Goal: Task Accomplishment & Management: Manage account settings

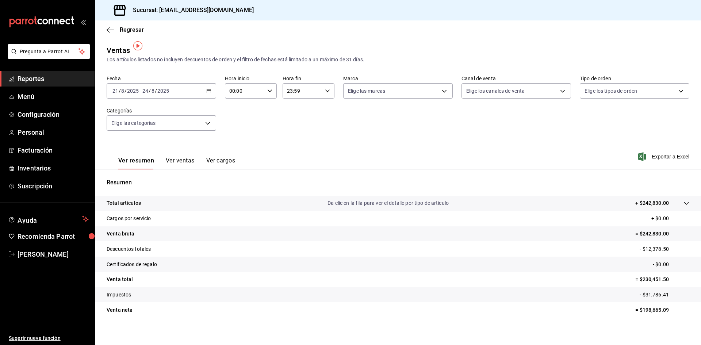
scroll to position [5, 0]
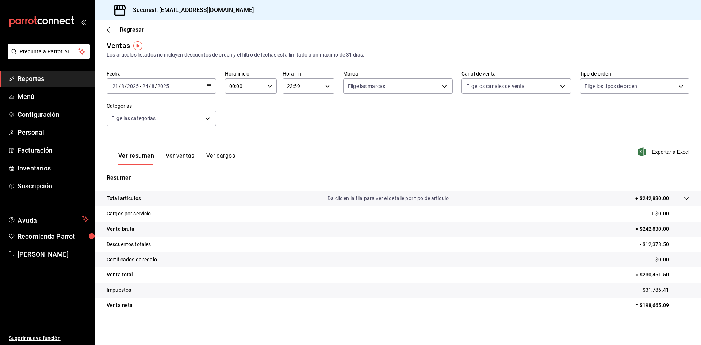
click at [202, 88] on div "[DATE] [DATE] - [DATE] [DATE]" at bounding box center [161, 85] width 109 height 15
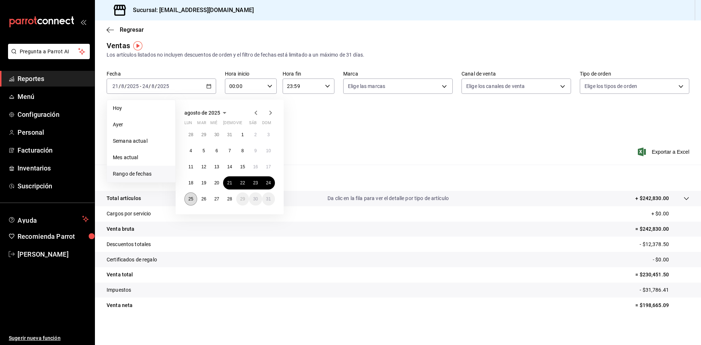
click at [192, 198] on abbr "25" at bounding box center [190, 198] width 5 height 5
click at [230, 197] on abbr "28" at bounding box center [229, 198] width 5 height 5
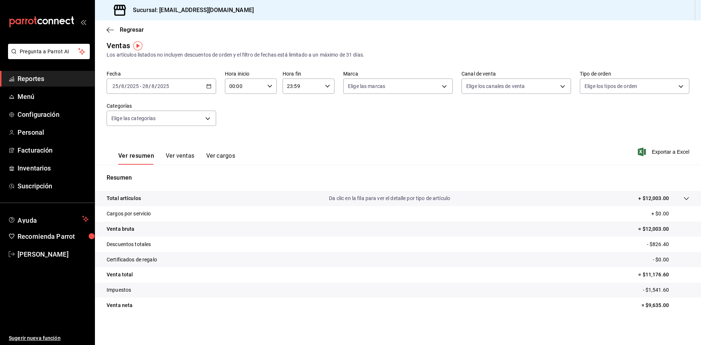
click at [652, 275] on p "= $11,176.60" at bounding box center [663, 275] width 51 height 8
copy p "11,176.60"
click at [210, 85] on div "[DATE] [DATE] - [DATE] [DATE]" at bounding box center [161, 85] width 109 height 15
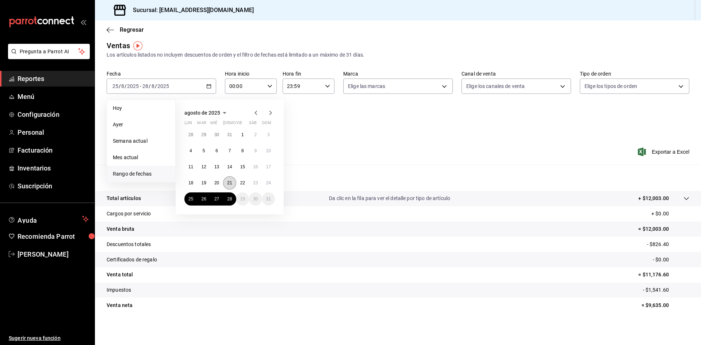
click at [232, 185] on button "21" at bounding box center [229, 182] width 13 height 13
click at [268, 181] on abbr "24" at bounding box center [268, 182] width 5 height 5
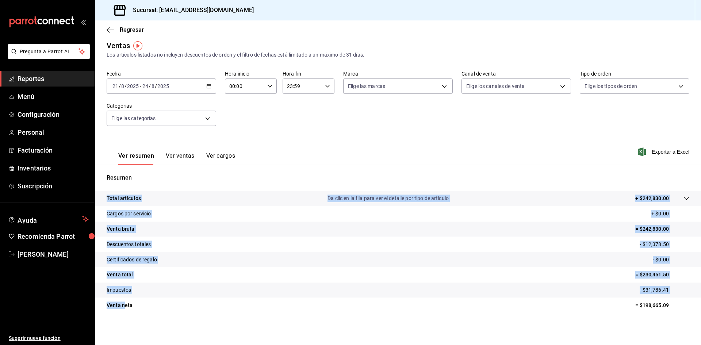
drag, startPoint x: 125, startPoint y: 301, endPoint x: 668, endPoint y: 316, distance: 542.8
click at [668, 316] on div "Total artículos Da clic en la fila para ver el detalle por tipo de artículo + $…" at bounding box center [398, 256] width 606 height 131
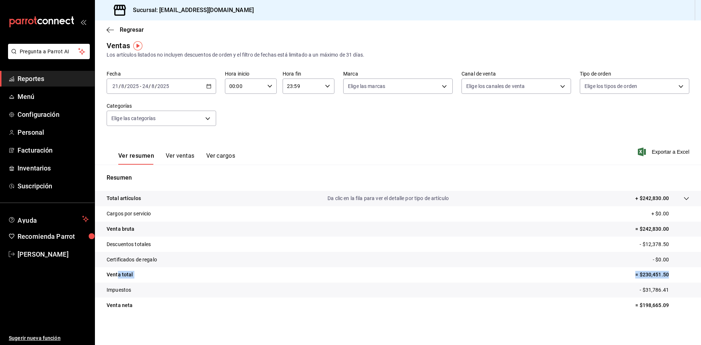
drag, startPoint x: 116, startPoint y: 273, endPoint x: 665, endPoint y: 277, distance: 548.8
click at [665, 277] on tr "Venta total = $230,451.50" at bounding box center [398, 274] width 606 height 15
copy tr "a total = $230,451.50"
drag, startPoint x: 128, startPoint y: 244, endPoint x: 664, endPoint y: 246, distance: 536.0
click at [664, 246] on tr "Descuentos totales - $12,378.50" at bounding box center [398, 243] width 606 height 15
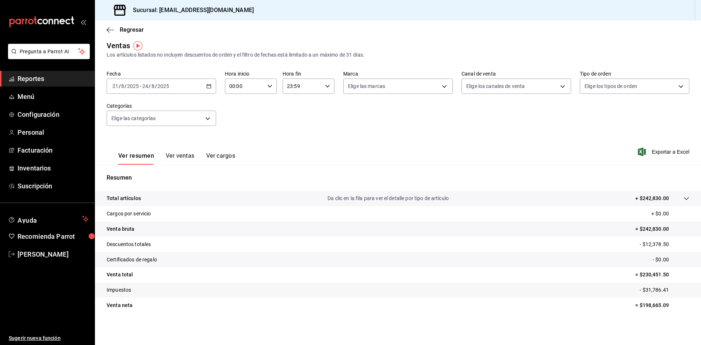
click at [641, 274] on p "= $230,451.50" at bounding box center [662, 275] width 54 height 8
click at [642, 292] on p "- $31,786.41" at bounding box center [664, 290] width 50 height 8
click at [648, 273] on p "= $230,451.50" at bounding box center [662, 275] width 54 height 8
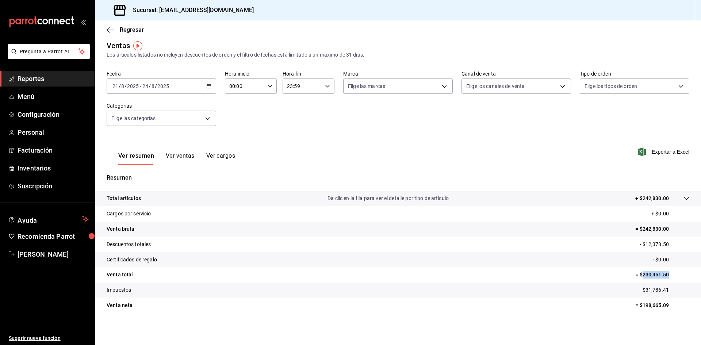
click at [648, 273] on p "= $230,451.50" at bounding box center [662, 275] width 54 height 8
click at [645, 305] on p "= $198,665.09" at bounding box center [662, 305] width 54 height 8
click at [644, 291] on p "- $31,786.41" at bounding box center [664, 290] width 50 height 8
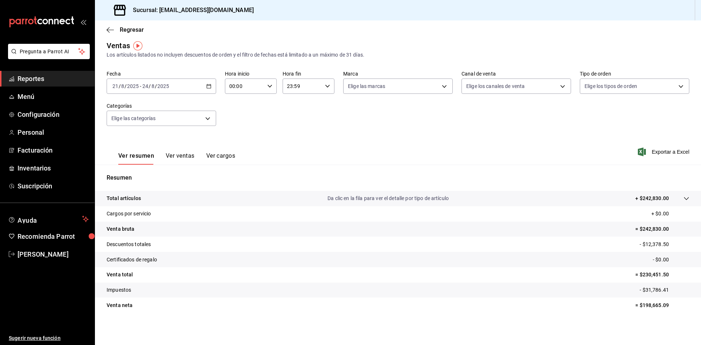
click at [655, 305] on p "= $198,665.09" at bounding box center [662, 305] width 54 height 8
copy p "198,665.09"
click at [649, 316] on div "Total artículos Da clic en la fila para ver el detalle por tipo de artículo + $…" at bounding box center [398, 256] width 606 height 131
drag, startPoint x: 636, startPoint y: 246, endPoint x: 659, endPoint y: 243, distance: 23.8
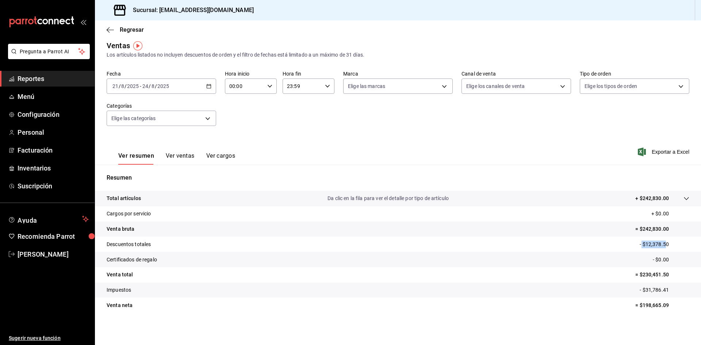
click at [659, 243] on p "- $12,378.50" at bounding box center [664, 244] width 50 height 8
drag, startPoint x: 632, startPoint y: 226, endPoint x: 658, endPoint y: 228, distance: 25.6
click at [658, 228] on p "= $242,830.00" at bounding box center [662, 229] width 54 height 8
drag, startPoint x: 639, startPoint y: 243, endPoint x: 675, endPoint y: 243, distance: 36.5
click at [675, 243] on p "- $12,378.50" at bounding box center [664, 244] width 50 height 8
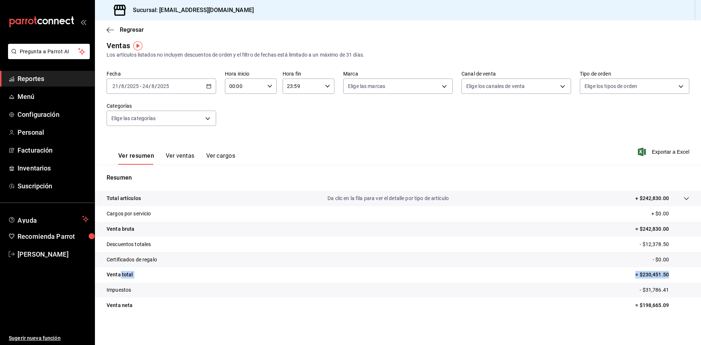
drag, startPoint x: 119, startPoint y: 275, endPoint x: 673, endPoint y: 277, distance: 553.5
click at [673, 277] on tr "Venta total = $230,451.50" at bounding box center [398, 274] width 606 height 15
drag, startPoint x: 627, startPoint y: 290, endPoint x: 666, endPoint y: 290, distance: 38.3
click at [666, 290] on tr "Impuestos - $31,786.41" at bounding box center [398, 289] width 606 height 15
drag, startPoint x: 109, startPoint y: 304, endPoint x: 667, endPoint y: 300, distance: 557.2
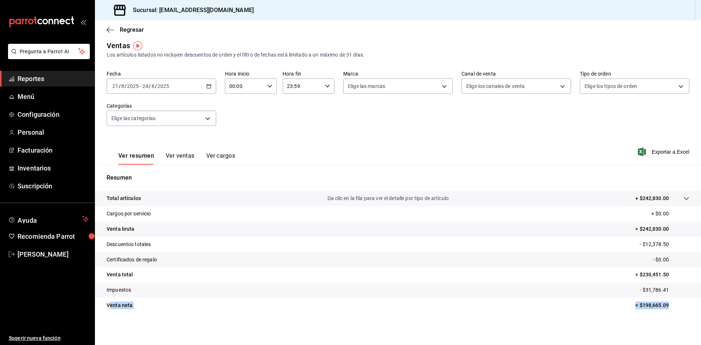
click at [667, 300] on tr "Venta neta = $198,665.09" at bounding box center [398, 304] width 606 height 15
click at [182, 155] on button "Ver ventas" at bounding box center [180, 158] width 29 height 12
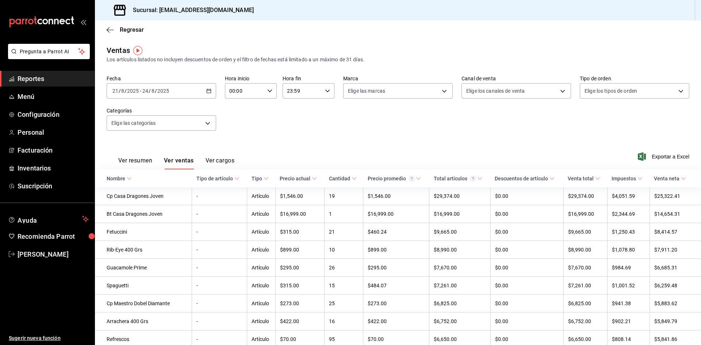
click at [232, 159] on button "Ver cargos" at bounding box center [219, 163] width 29 height 12
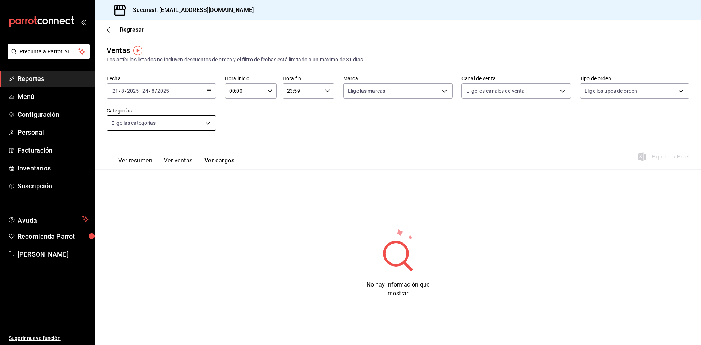
click at [143, 124] on body "Pregunta a Parrot AI Reportes Menú Configuración Personal Facturación Inventari…" at bounding box center [350, 172] width 701 height 345
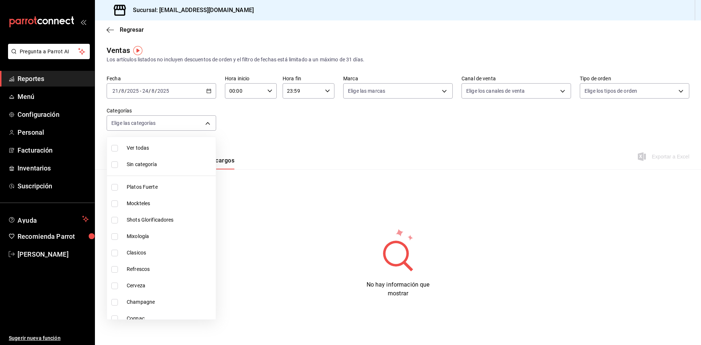
click at [375, 139] on div at bounding box center [350, 172] width 701 height 345
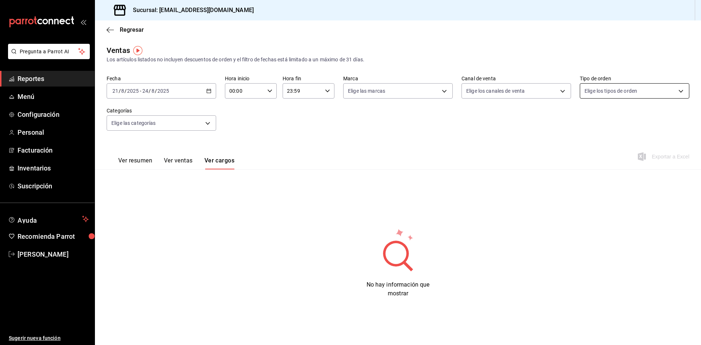
click at [606, 94] on body "Pregunta a Parrot AI Reportes Menú Configuración Personal Facturación Inventari…" at bounding box center [350, 172] width 701 height 345
click at [393, 92] on div at bounding box center [350, 172] width 701 height 345
click at [393, 92] on body "Pregunta a Parrot AI Reportes Menú Configuración Personal Facturación Inventari…" at bounding box center [350, 172] width 701 height 345
click at [496, 117] on div at bounding box center [350, 172] width 701 height 345
click at [48, 97] on span "Menú" at bounding box center [53, 97] width 71 height 10
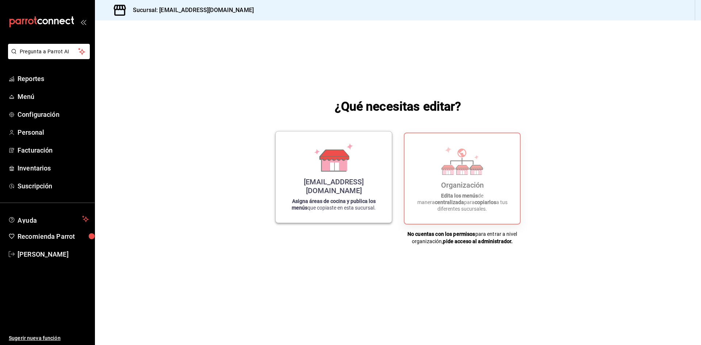
click at [346, 206] on p "Asigna áreas de cocina y publica los menús que copiaste en esta sucursal." at bounding box center [333, 204] width 99 height 13
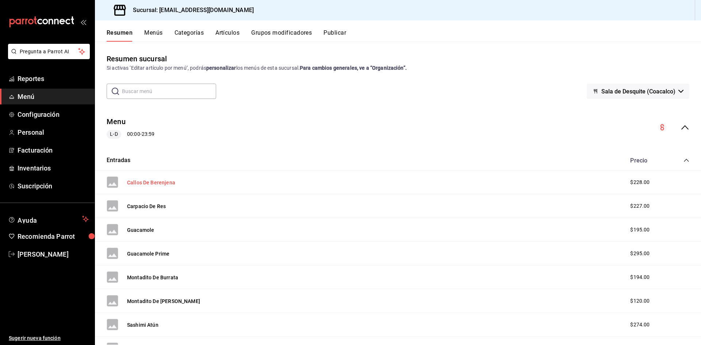
click at [166, 183] on button "Callos De Berenjena" at bounding box center [151, 182] width 48 height 7
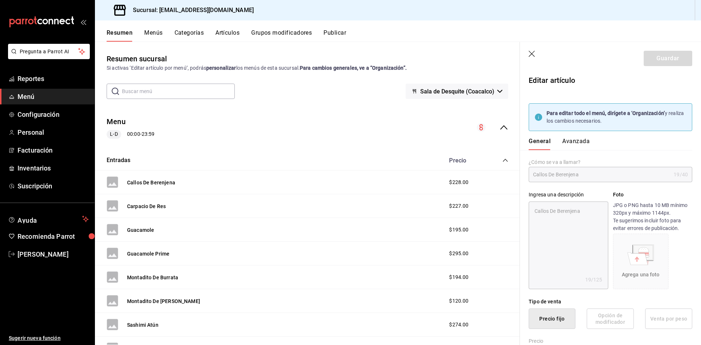
type textarea "x"
type input "$228.00"
type textarea "x"
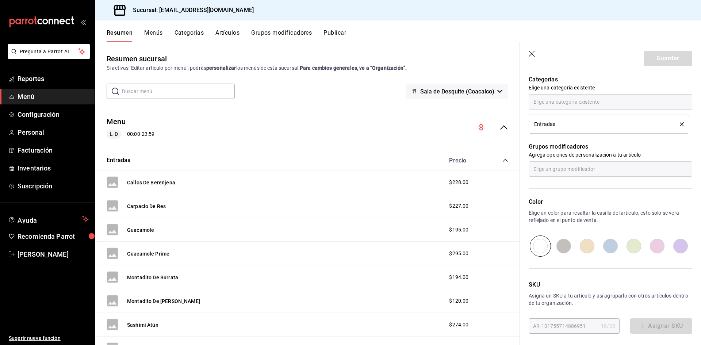
scroll to position [308, 0]
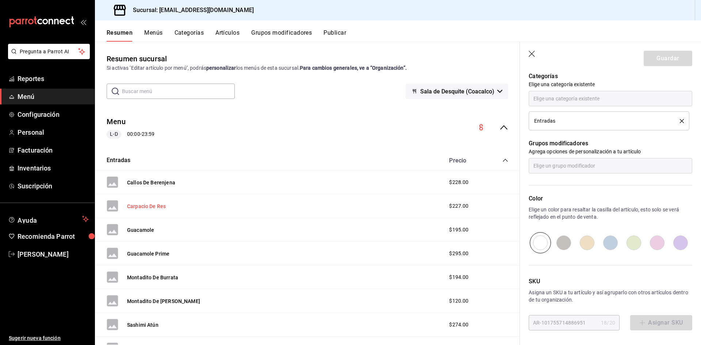
click at [162, 208] on button "Carpacio De Res" at bounding box center [146, 205] width 39 height 7
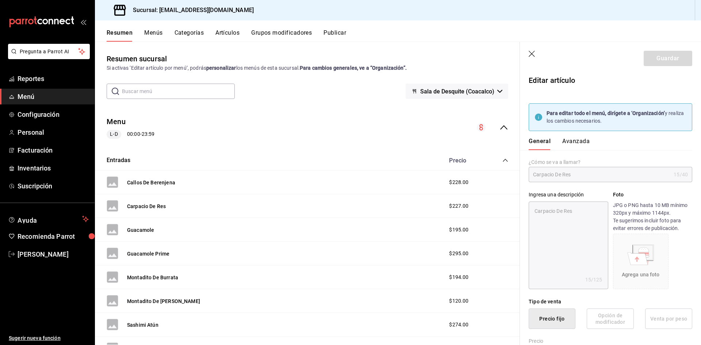
click at [532, 50] on header "Guardar" at bounding box center [610, 57] width 181 height 30
click at [533, 55] on icon "button" at bounding box center [531, 54] width 6 height 6
